Goal: Book appointment/travel/reservation

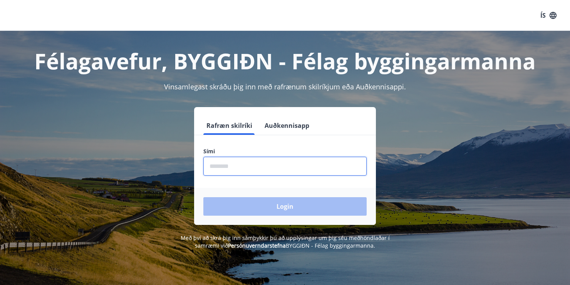
click at [227, 163] on input "phone" at bounding box center [284, 166] width 163 height 19
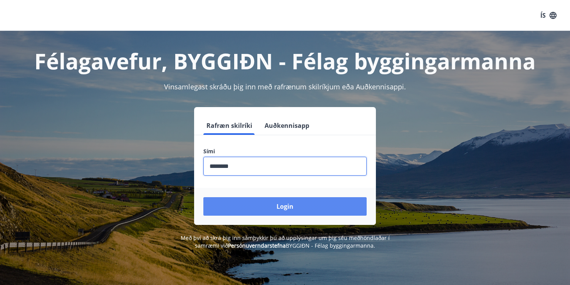
type input "********"
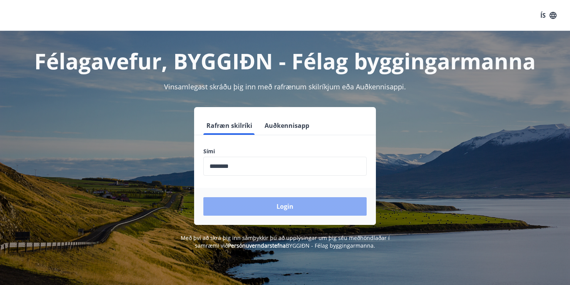
click at [240, 203] on button "Login" at bounding box center [284, 206] width 163 height 18
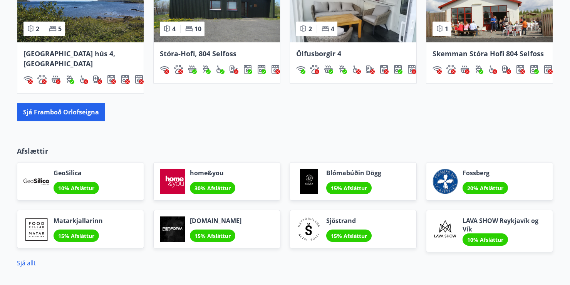
scroll to position [539, 0]
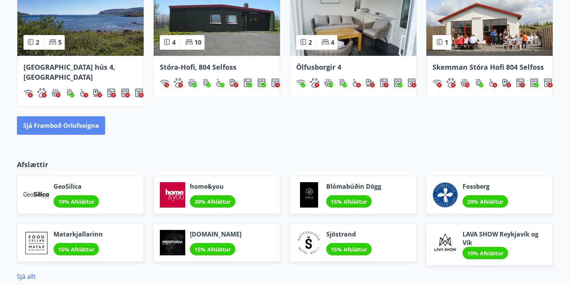
click at [55, 119] on button "Sjá framboð orlofseigna" at bounding box center [61, 125] width 88 height 18
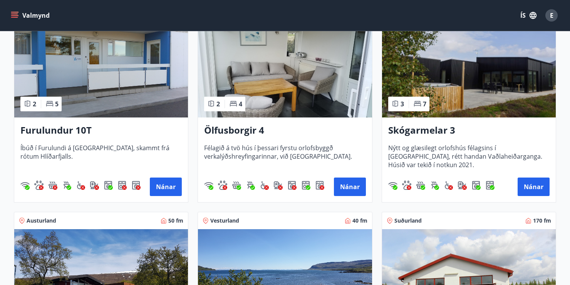
scroll to position [578, 0]
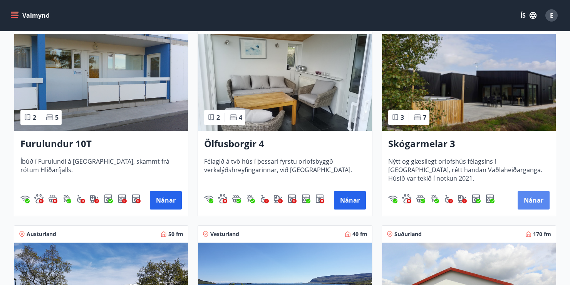
click at [537, 200] on button "Nánar" at bounding box center [534, 200] width 32 height 18
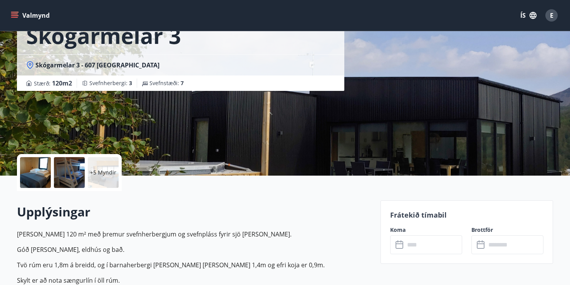
scroll to position [154, 0]
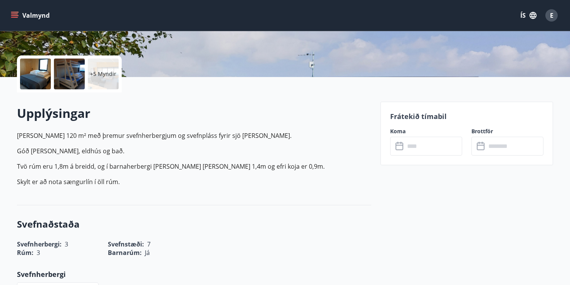
click at [433, 153] on input "text" at bounding box center [433, 146] width 57 height 19
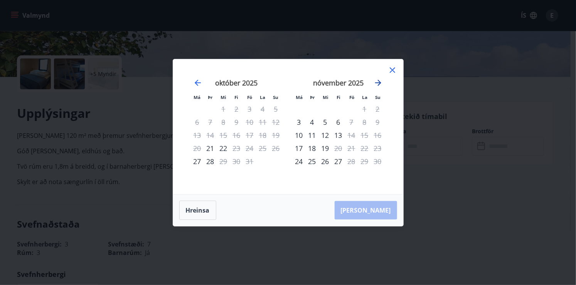
click at [377, 85] on icon "Move forward to switch to the next month." at bounding box center [377, 82] width 9 height 9
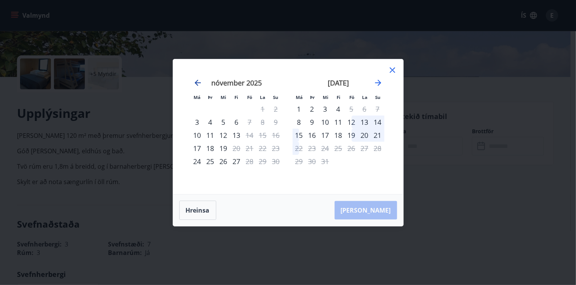
click at [195, 81] on icon "Move backward to switch to the previous month." at bounding box center [197, 82] width 9 height 9
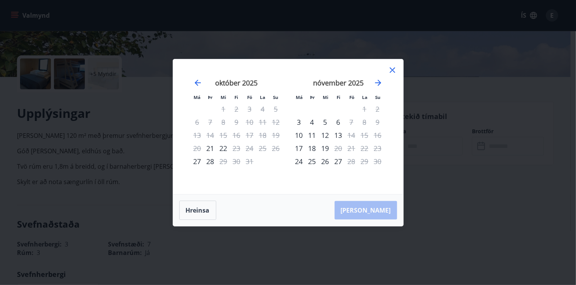
click at [383, 83] on div "nóvember 2025" at bounding box center [338, 86] width 92 height 34
click at [379, 84] on icon "Move forward to switch to the next month." at bounding box center [378, 83] width 6 height 6
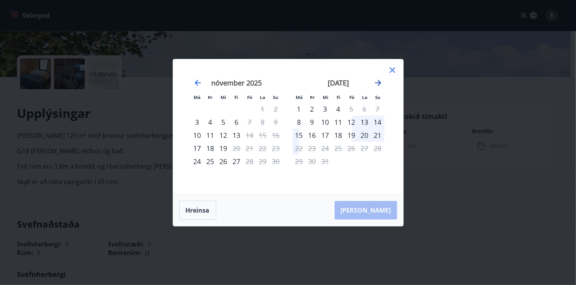
click at [381, 82] on icon "Move forward to switch to the next month." at bounding box center [377, 82] width 9 height 9
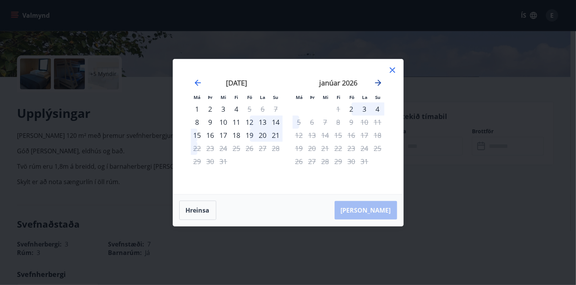
click at [378, 83] on icon "Move forward to switch to the next month." at bounding box center [378, 83] width 6 height 6
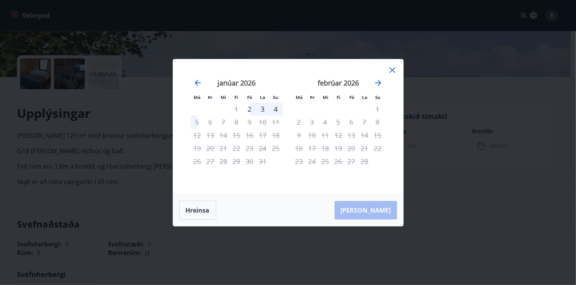
click at [383, 82] on div "febrúar 2026" at bounding box center [338, 86] width 92 height 34
click at [380, 82] on icon "Move forward to switch to the next month." at bounding box center [378, 83] width 6 height 6
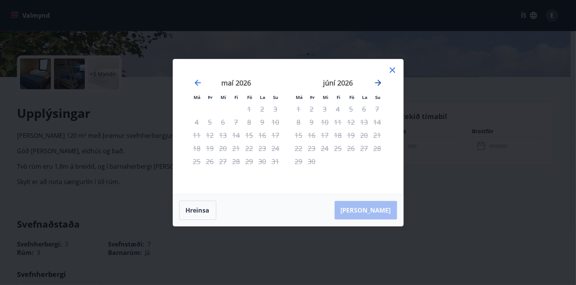
click at [380, 82] on icon "Move forward to switch to the next month." at bounding box center [378, 83] width 6 height 6
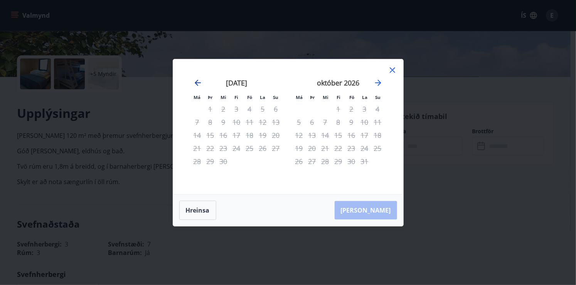
click at [200, 84] on icon "Move backward to switch to the previous month." at bounding box center [197, 82] width 9 height 9
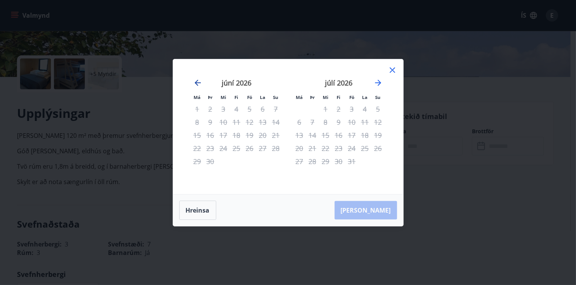
click at [194, 80] on icon "Move backward to switch to the previous month." at bounding box center [197, 82] width 9 height 9
click at [198, 81] on icon "Move backward to switch to the previous month." at bounding box center [197, 82] width 9 height 9
click at [201, 82] on icon "Move backward to switch to the previous month." at bounding box center [197, 82] width 9 height 9
click at [198, 82] on icon "Move backward to switch to the previous month." at bounding box center [197, 82] width 9 height 9
click at [203, 84] on div "júní 2026" at bounding box center [237, 86] width 92 height 34
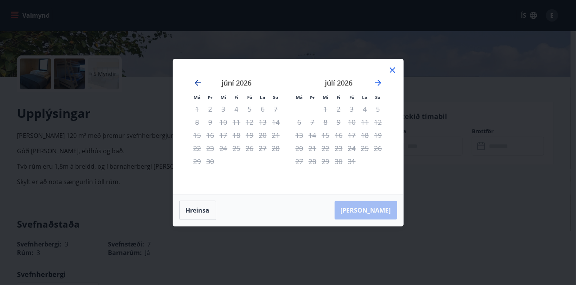
click at [200, 83] on icon "Move backward to switch to the previous month." at bounding box center [197, 82] width 9 height 9
click at [389, 70] on icon at bounding box center [392, 69] width 9 height 9
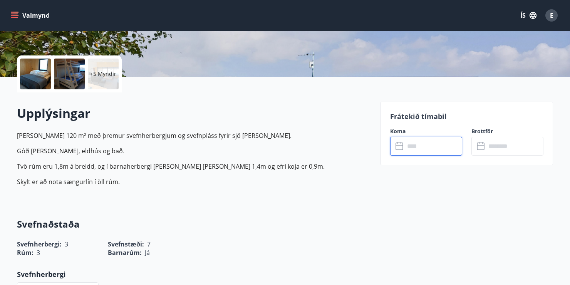
click at [419, 143] on input "text" at bounding box center [433, 146] width 57 height 19
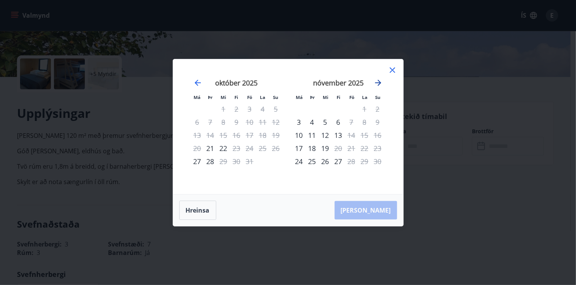
click at [381, 86] on icon "Move forward to switch to the next month." at bounding box center [377, 82] width 9 height 9
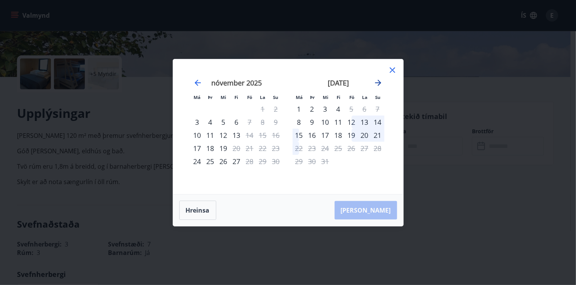
click at [380, 86] on icon "Move forward to switch to the next month." at bounding box center [377, 82] width 9 height 9
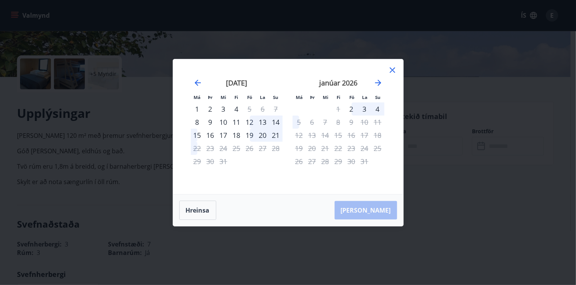
click at [391, 72] on icon at bounding box center [392, 69] width 9 height 9
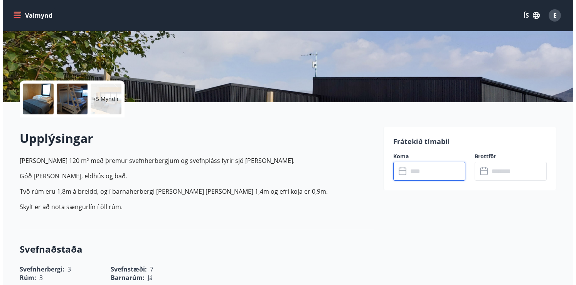
scroll to position [116, 0]
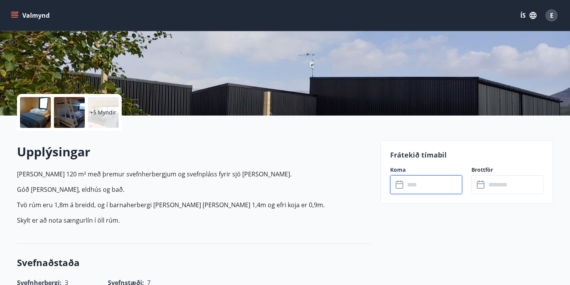
click at [39, 117] on div at bounding box center [35, 112] width 31 height 31
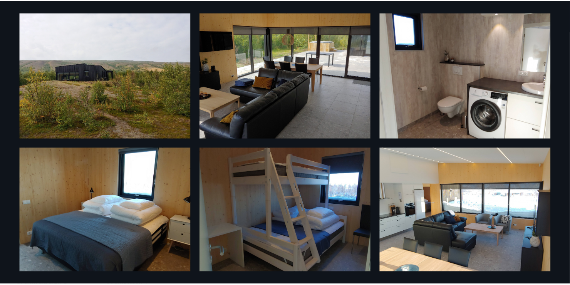
scroll to position [0, 0]
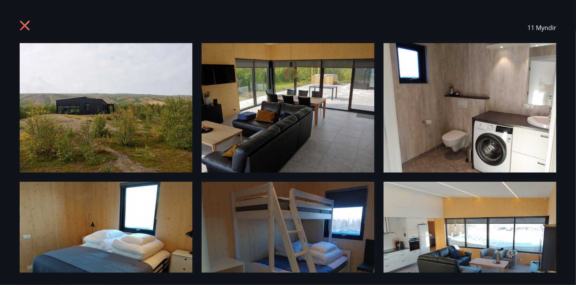
click at [25, 26] on icon at bounding box center [25, 26] width 10 height 10
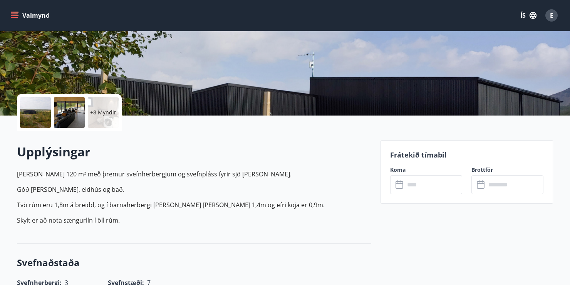
click at [12, 14] on icon "menu" at bounding box center [15, 16] width 8 height 8
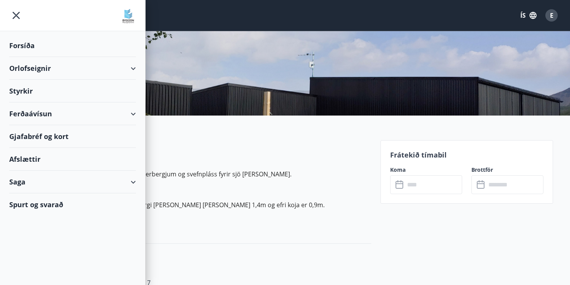
click at [263, 173] on p "[PERSON_NAME] 120 m² með þremur svefn­herbergjum og svefnpláss fyrir sjö [PERSO…" at bounding box center [194, 174] width 354 height 9
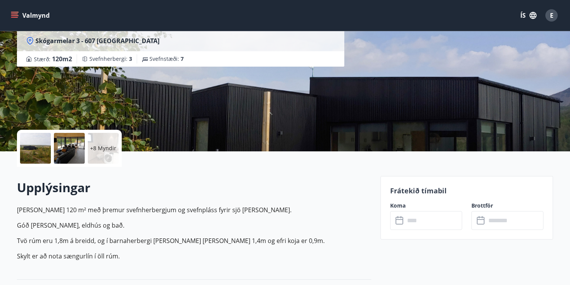
scroll to position [77, 0]
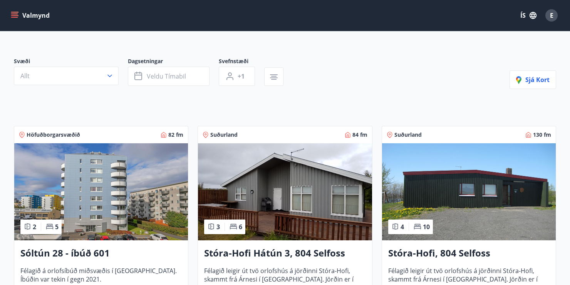
scroll to position [39, 0]
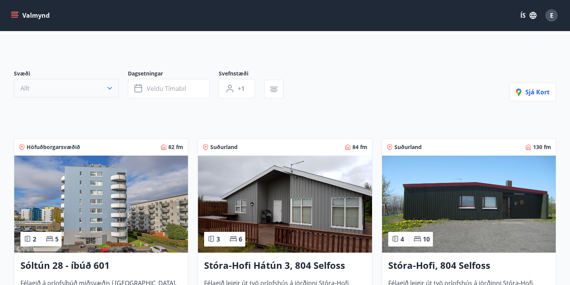
click at [74, 93] on button "Allt" at bounding box center [66, 88] width 105 height 18
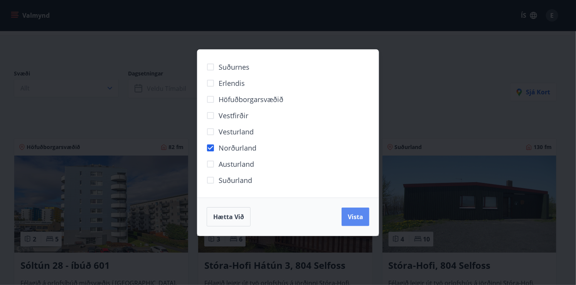
click at [343, 213] on button "Vista" at bounding box center [355, 217] width 28 height 18
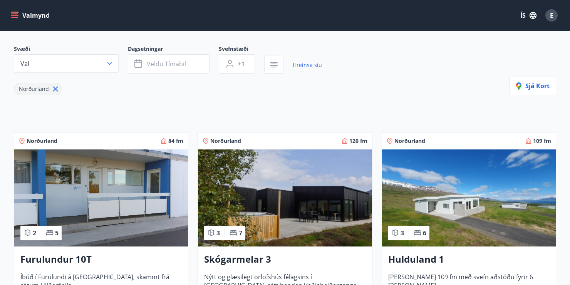
scroll to position [154, 0]
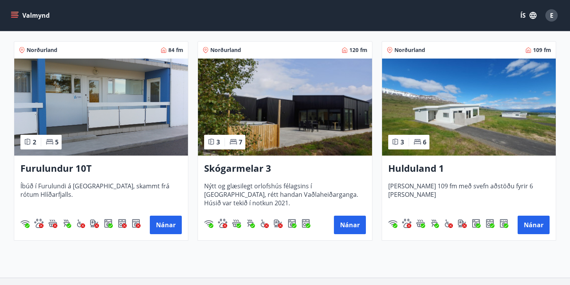
click at [469, 141] on img at bounding box center [469, 107] width 174 height 97
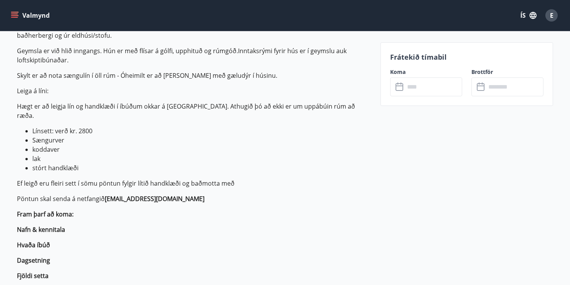
scroll to position [154, 0]
